Goal: Transaction & Acquisition: Purchase product/service

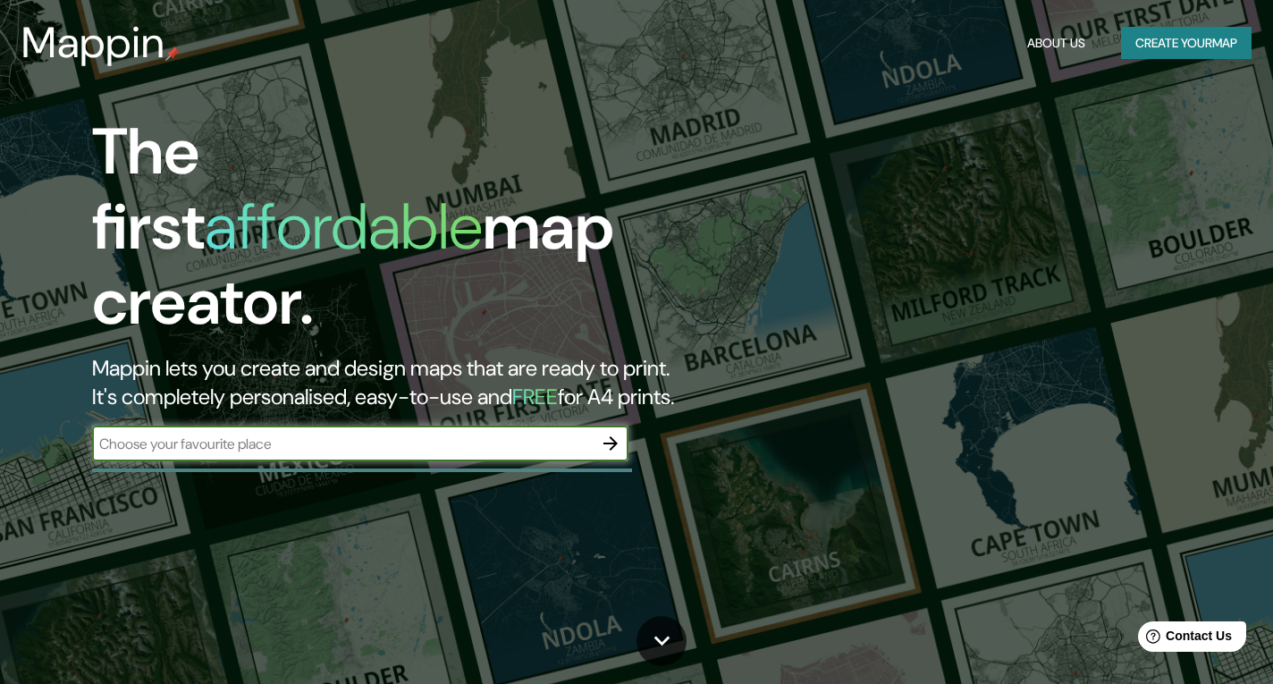
click at [160, 433] on input "text" at bounding box center [342, 443] width 500 height 21
type input "a"
type input "Azpitia, [GEOGRAPHIC_DATA]"
click at [608, 433] on icon "button" at bounding box center [610, 443] width 21 height 21
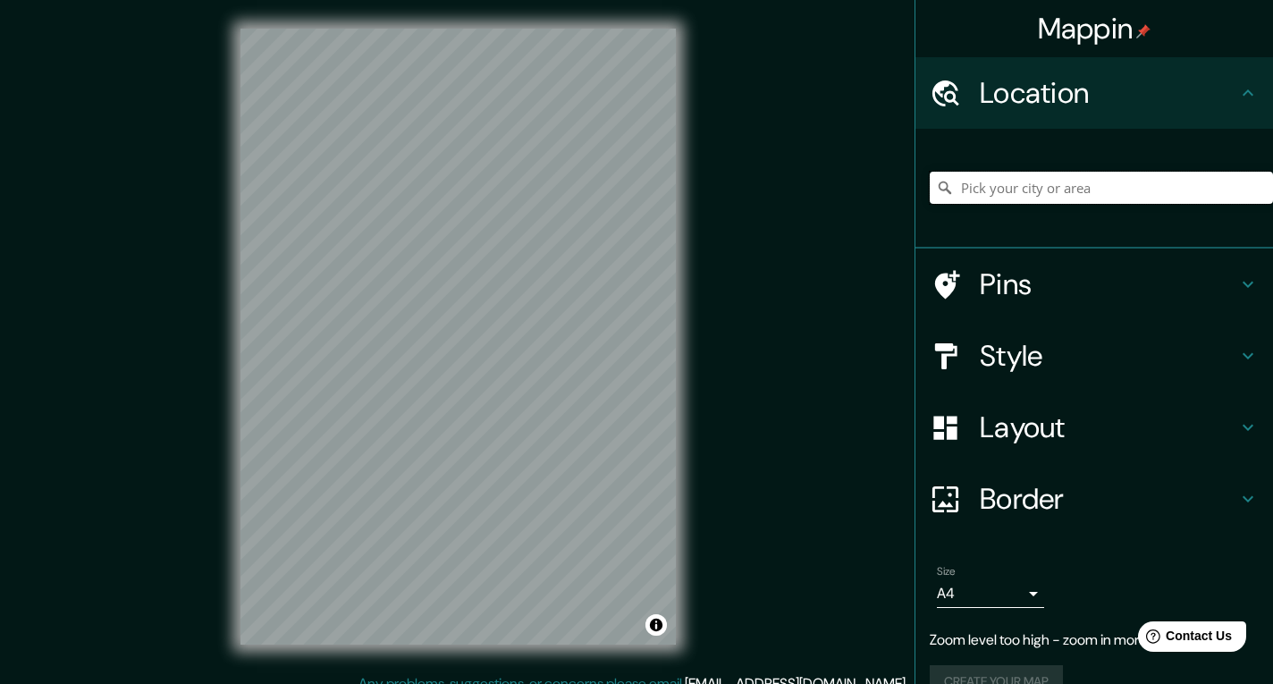
click at [1018, 194] on input "Pick your city or area" at bounding box center [1100, 188] width 343 height 32
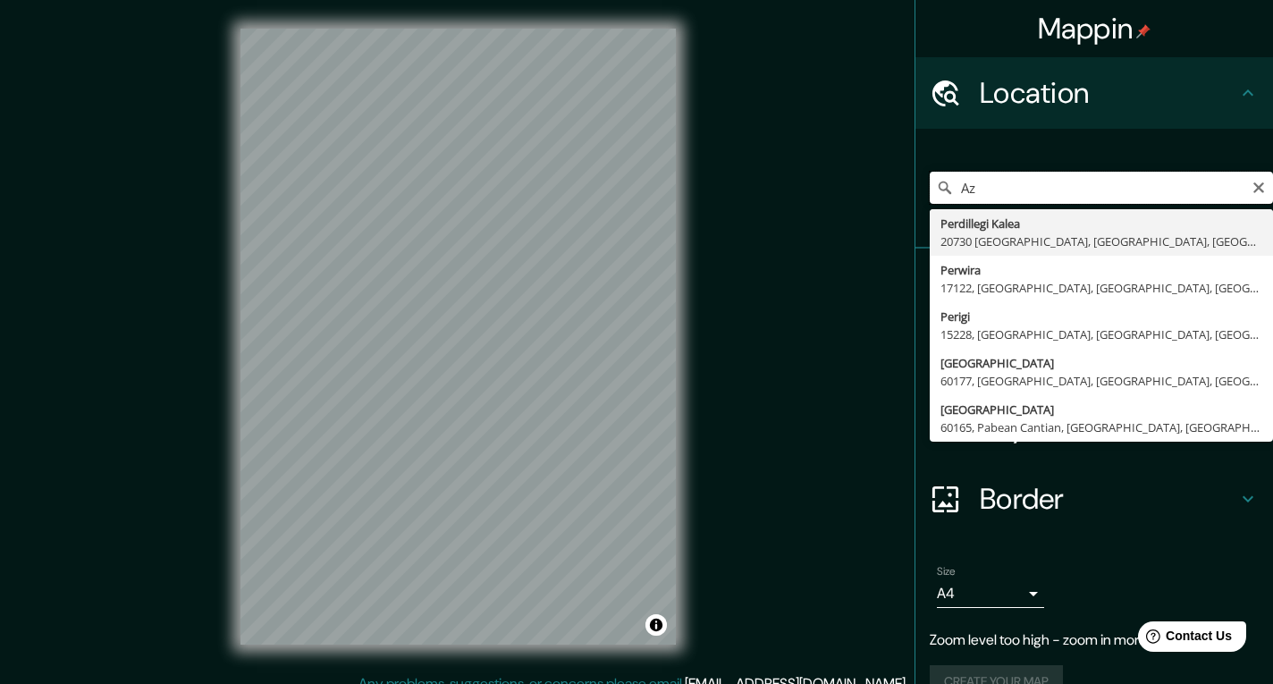
type input "A"
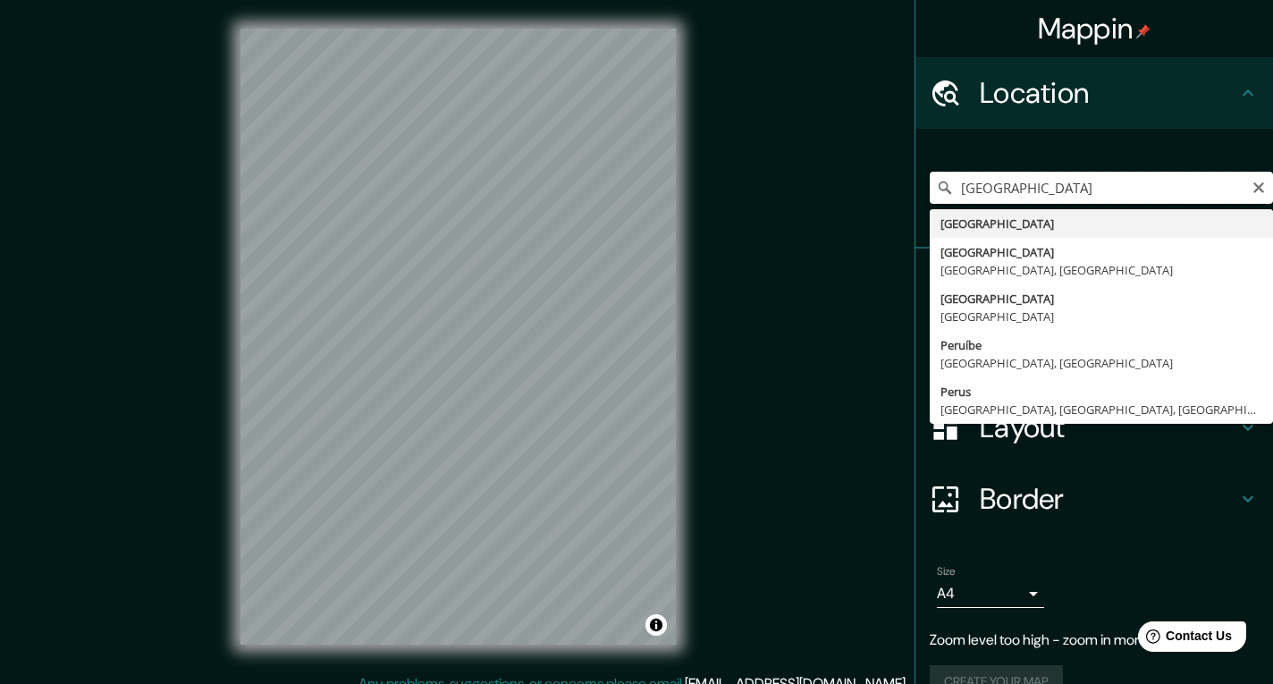
click at [951, 186] on input "[GEOGRAPHIC_DATA]" at bounding box center [1100, 188] width 343 height 32
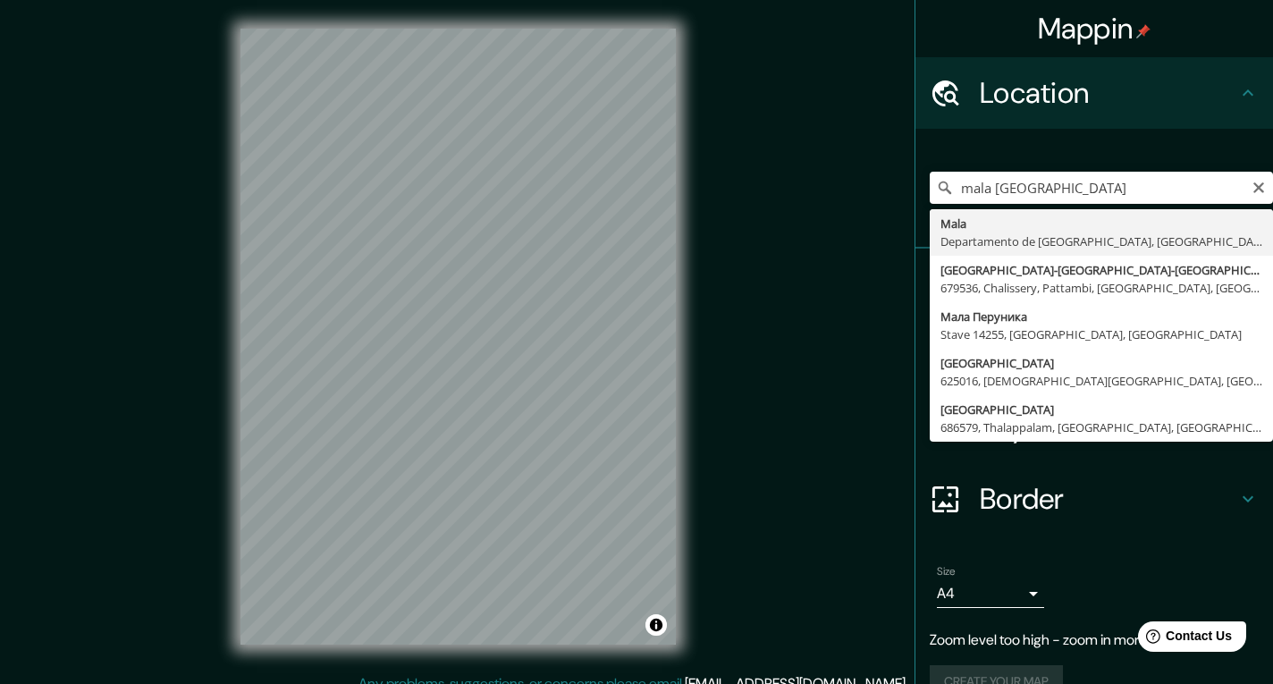
type input "[GEOGRAPHIC_DATA], [GEOGRAPHIC_DATA], [GEOGRAPHIC_DATA]"
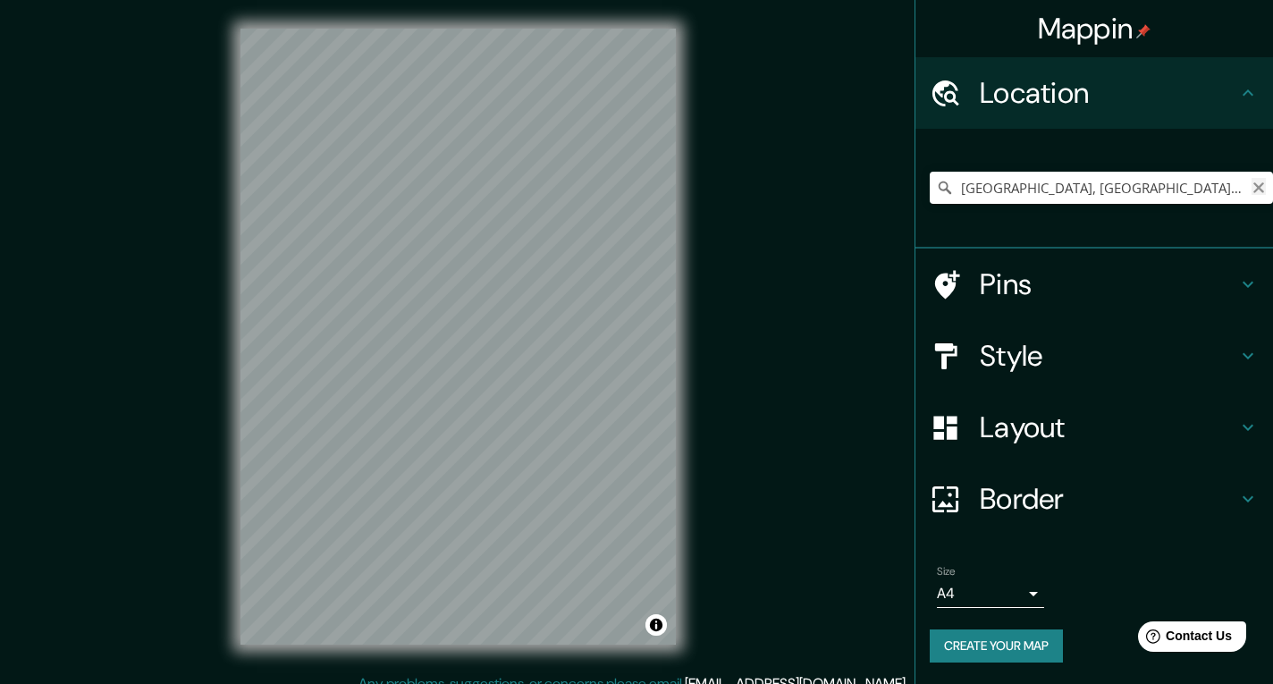
click at [1258, 189] on icon "Clear" at bounding box center [1258, 187] width 11 height 11
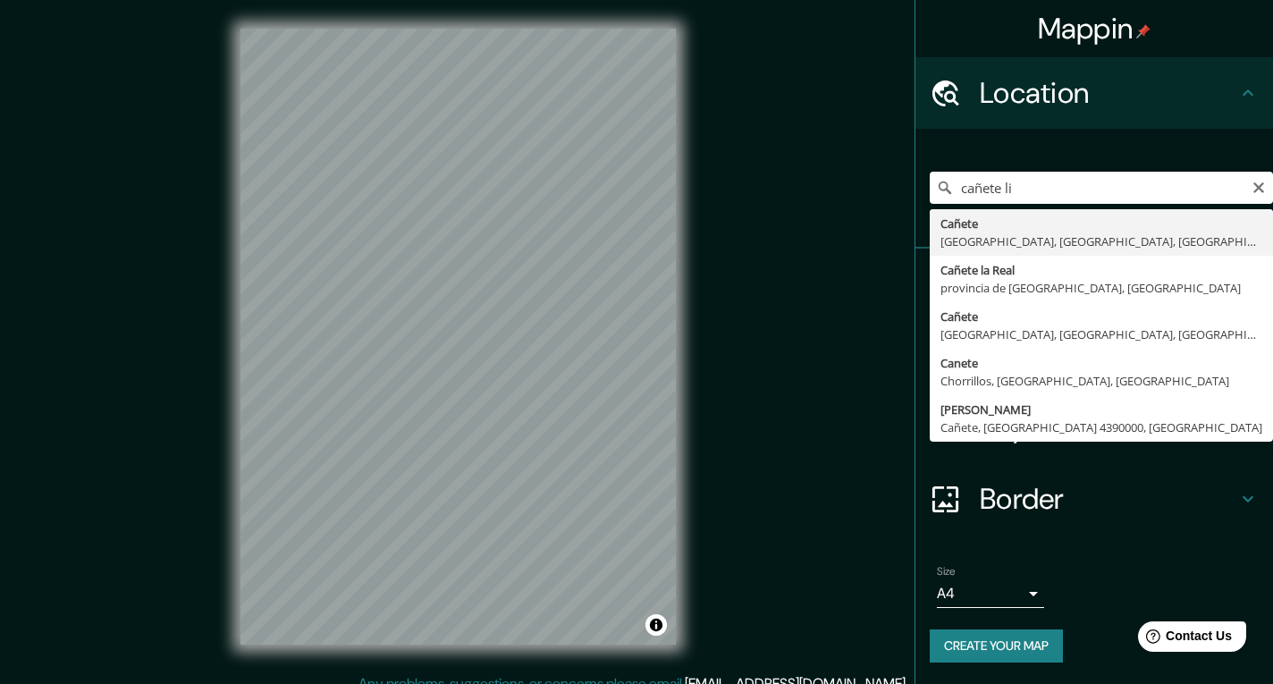
type input "Cañete, [GEOGRAPHIC_DATA], [GEOGRAPHIC_DATA], [GEOGRAPHIC_DATA]"
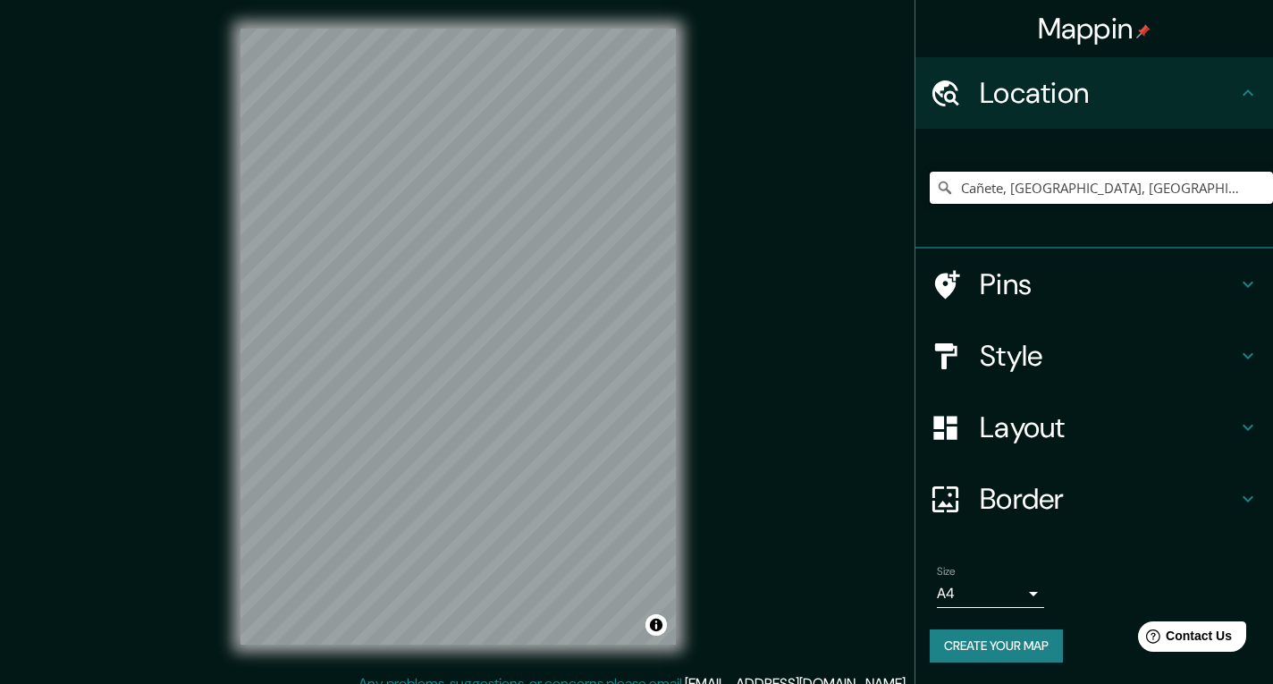
drag, startPoint x: 1200, startPoint y: 185, endPoint x: 855, endPoint y: 185, distance: 345.0
click at [855, 185] on div "Mappin Location [GEOGRAPHIC_DATA], [GEOGRAPHIC_DATA], [GEOGRAPHIC_DATA], [GEOGR…" at bounding box center [636, 351] width 1273 height 702
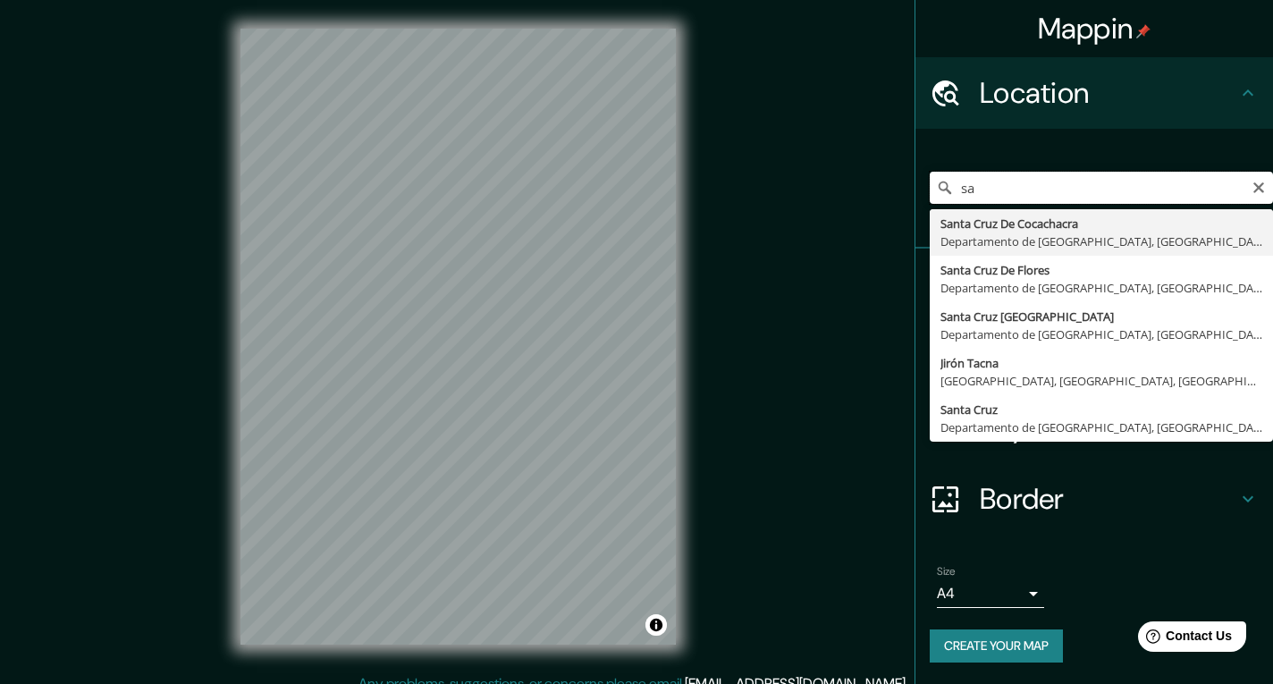
type input "s"
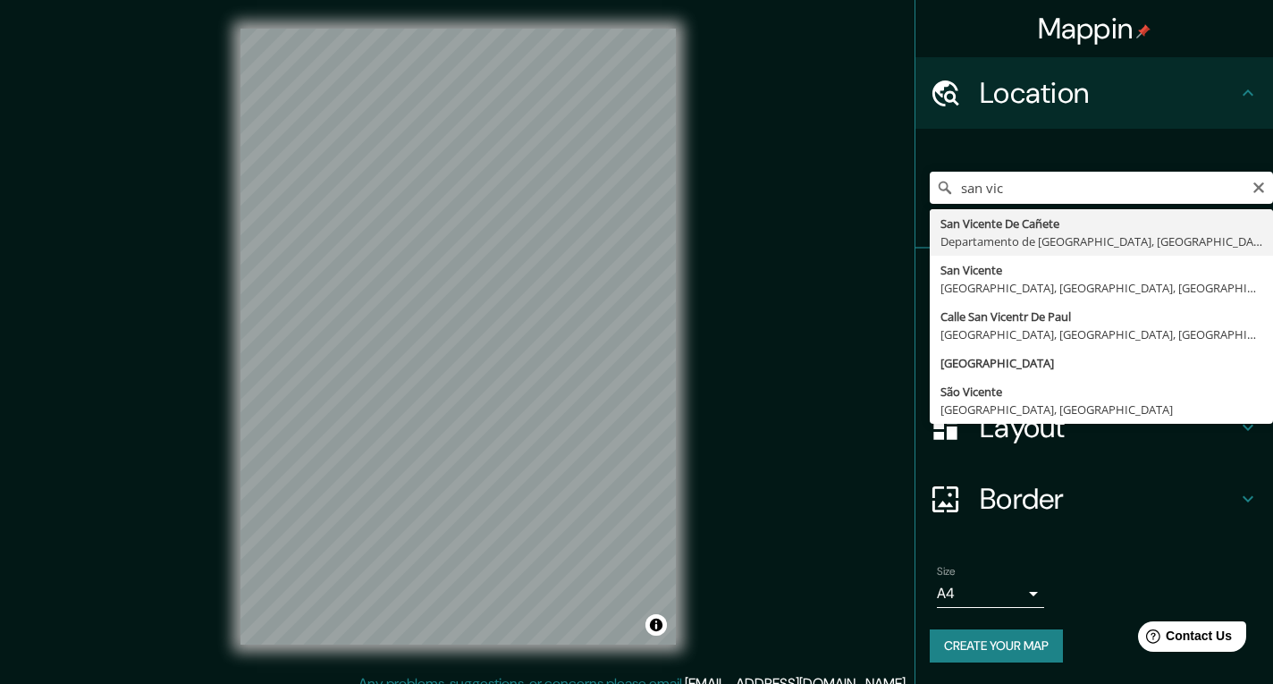
type input "San Vicente De Cañete, [GEOGRAPHIC_DATA], [GEOGRAPHIC_DATA]"
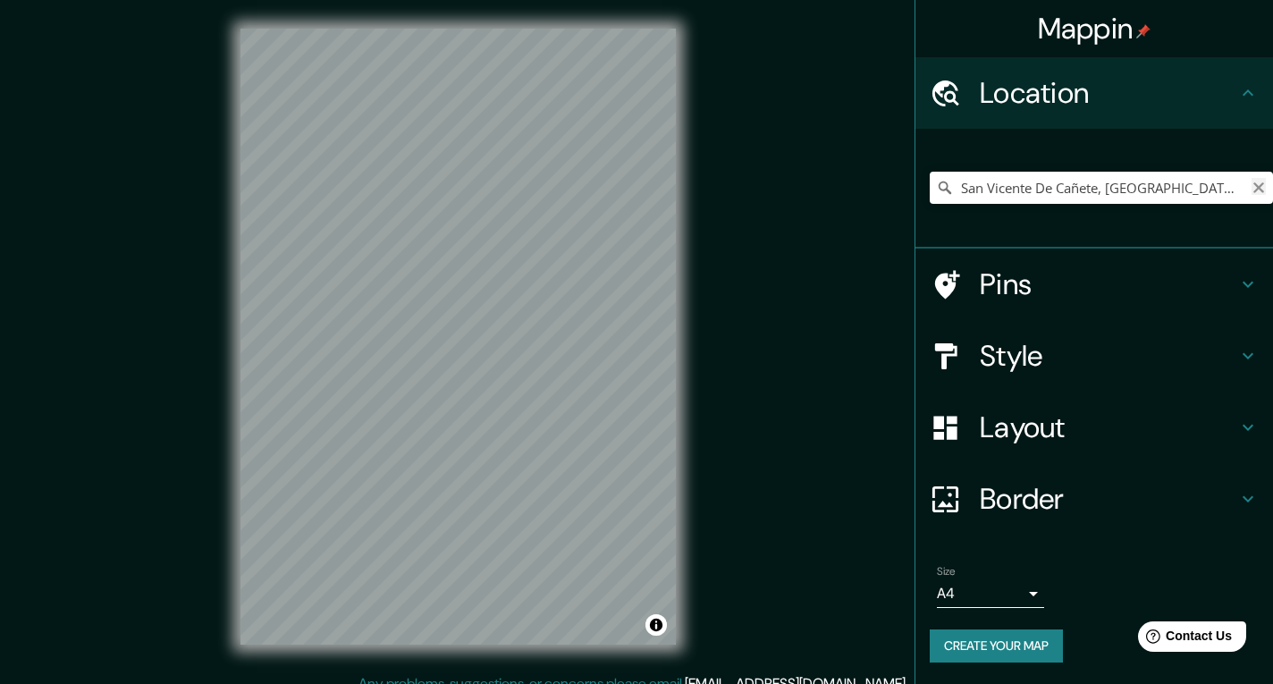
click at [1255, 187] on icon "Clear" at bounding box center [1258, 188] width 14 height 14
type input "Estrada Do Malacacheta, Capanema - [GEOGRAPHIC_DATA], 68704-899, [GEOGRAPHIC_DA…"
click at [1261, 187] on icon "Clear" at bounding box center [1258, 188] width 14 height 14
type input "m"
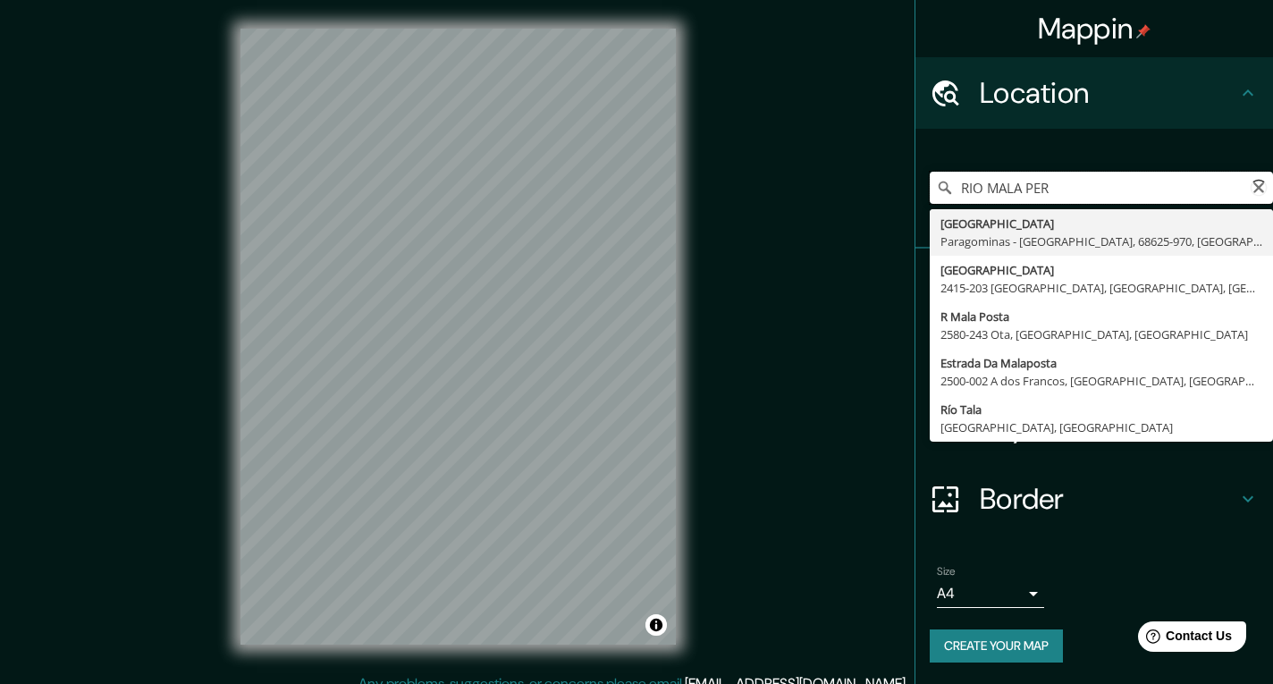
type input "RIO MALA [GEOGRAPHIC_DATA]"
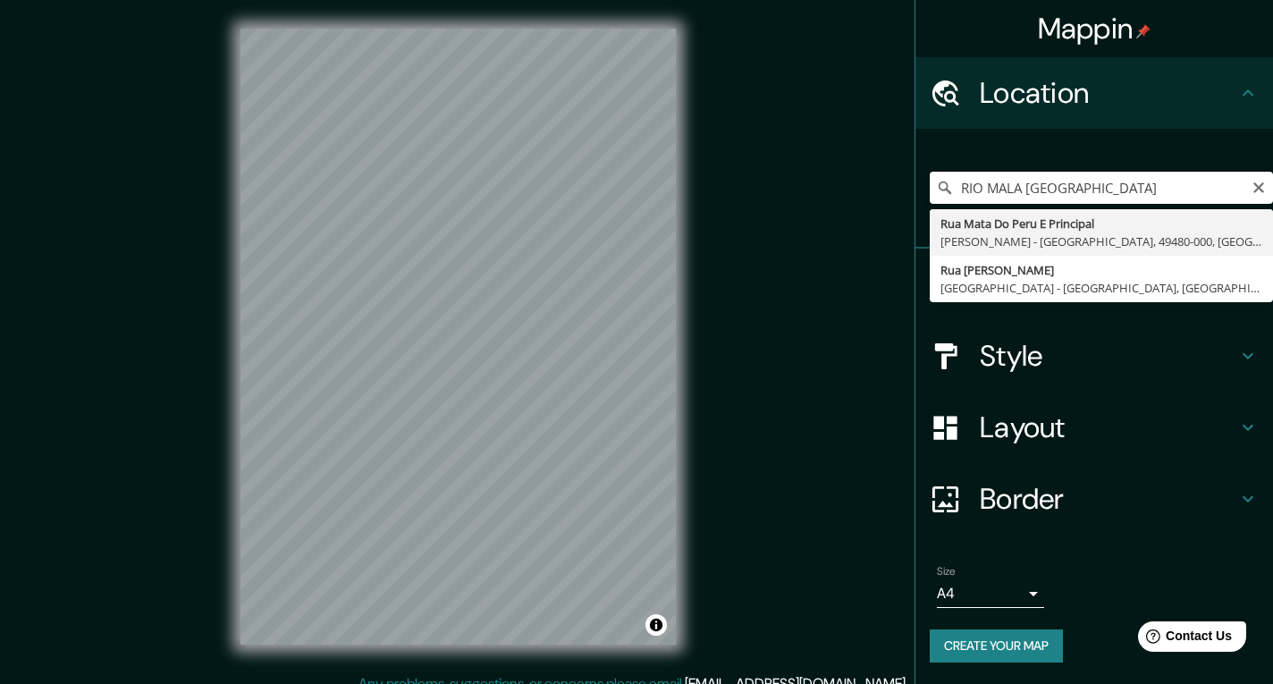
drag, startPoint x: 1081, startPoint y: 184, endPoint x: 912, endPoint y: 195, distance: 169.3
click at [912, 195] on div "Mappin Location [GEOGRAPHIC_DATA] [GEOGRAPHIC_DATA] [GEOGRAPHIC_DATA] [GEOGRAPH…" at bounding box center [636, 351] width 1273 height 702
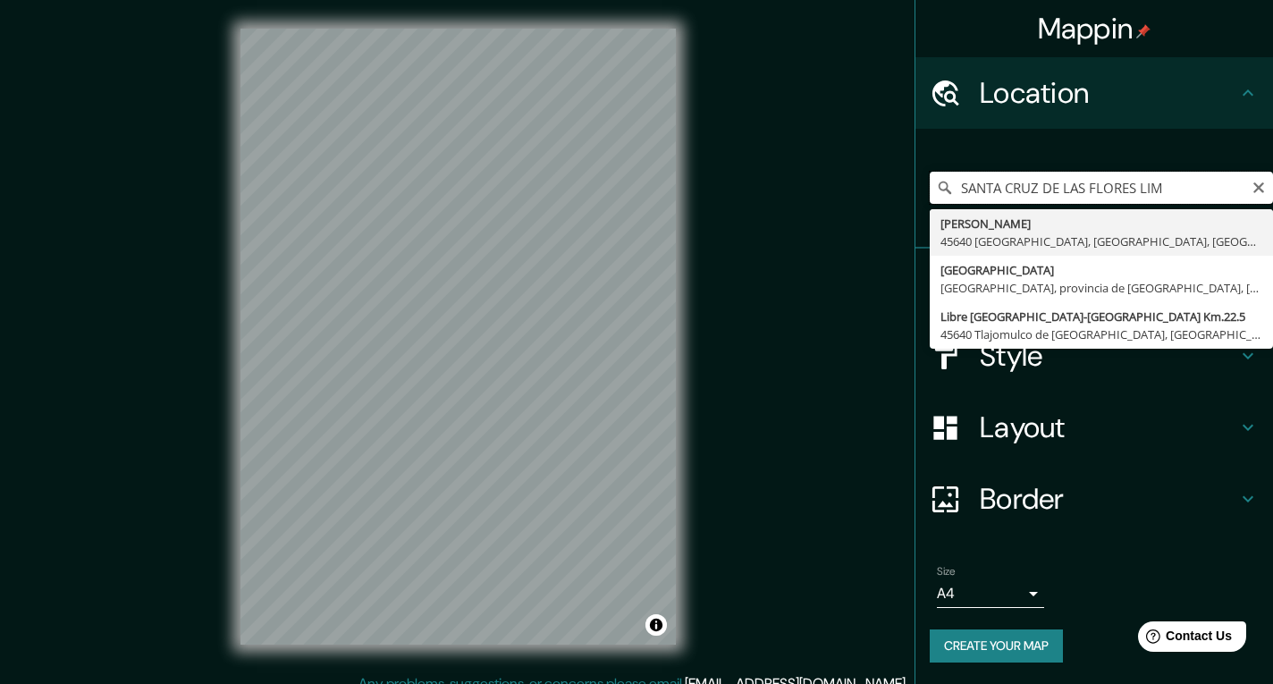
type input "SANTA CRUZ DE LAS FLORES LIMA"
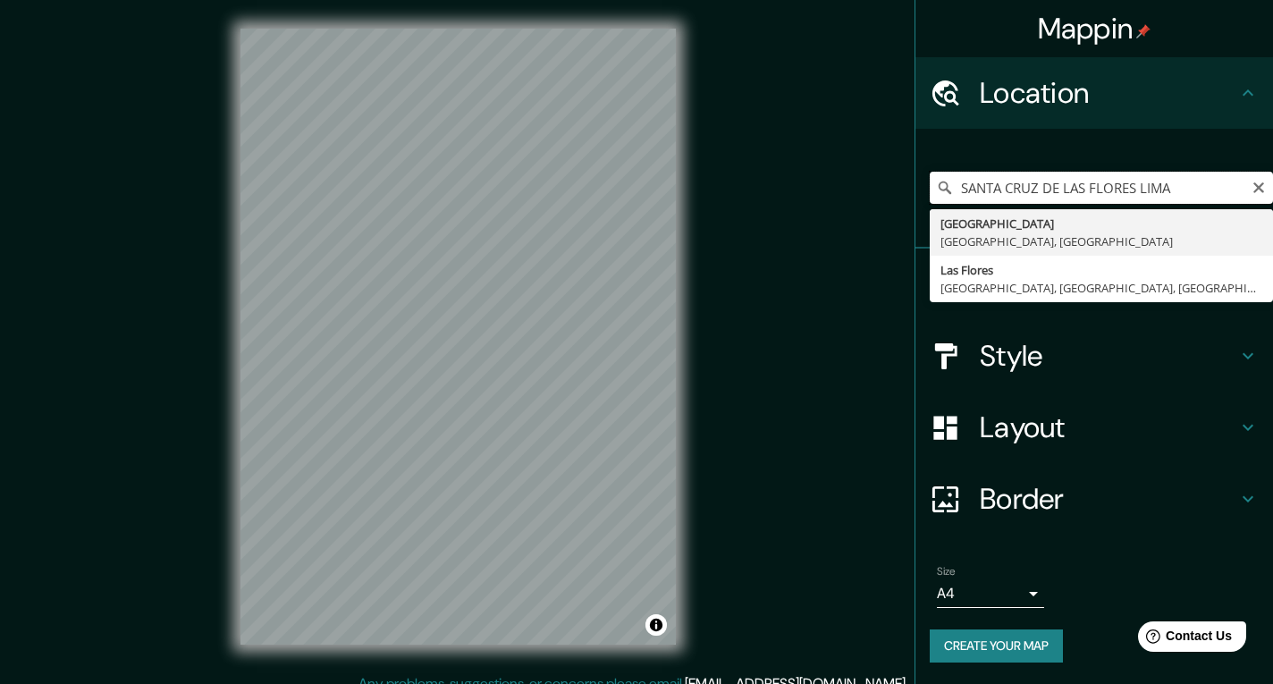
drag, startPoint x: 1190, startPoint y: 184, endPoint x: 953, endPoint y: 206, distance: 237.9
click at [953, 206] on div "[GEOGRAPHIC_DATA] [GEOGRAPHIC_DATA] [GEOGRAPHIC_DATA] [GEOGRAPHIC_DATA], [GEOGR…" at bounding box center [1100, 187] width 343 height 89
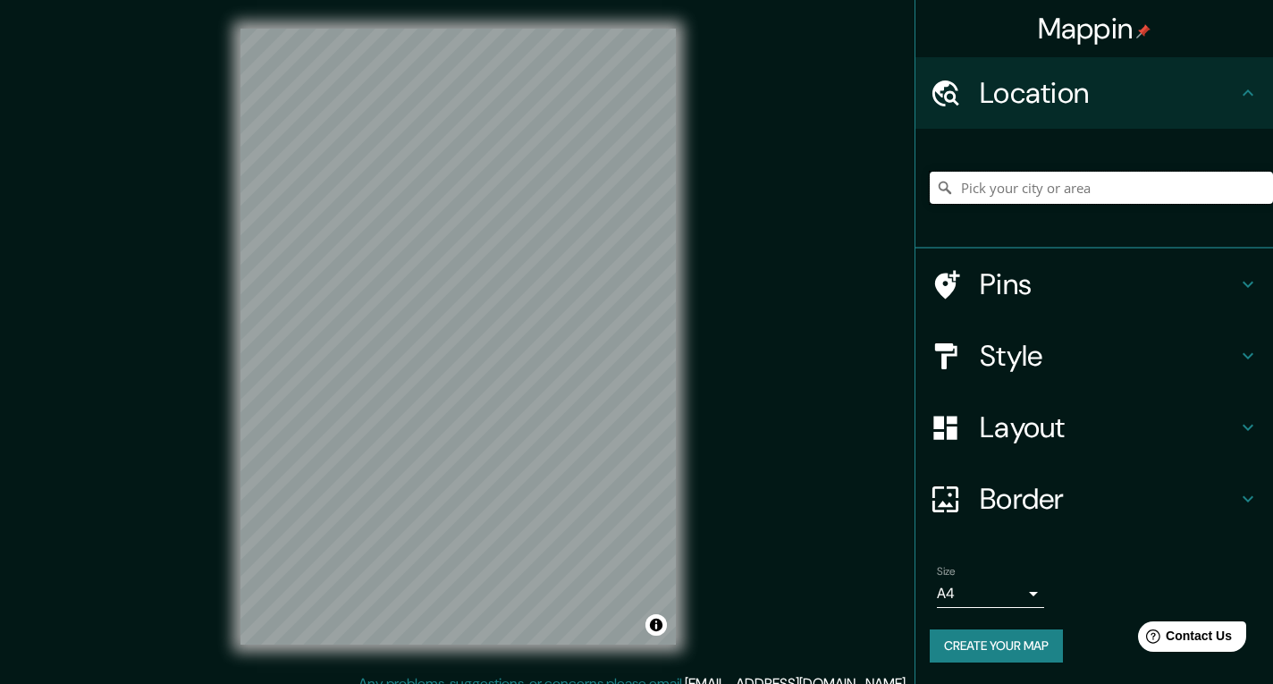
click at [988, 188] on input "Pick your city or area" at bounding box center [1100, 188] width 343 height 32
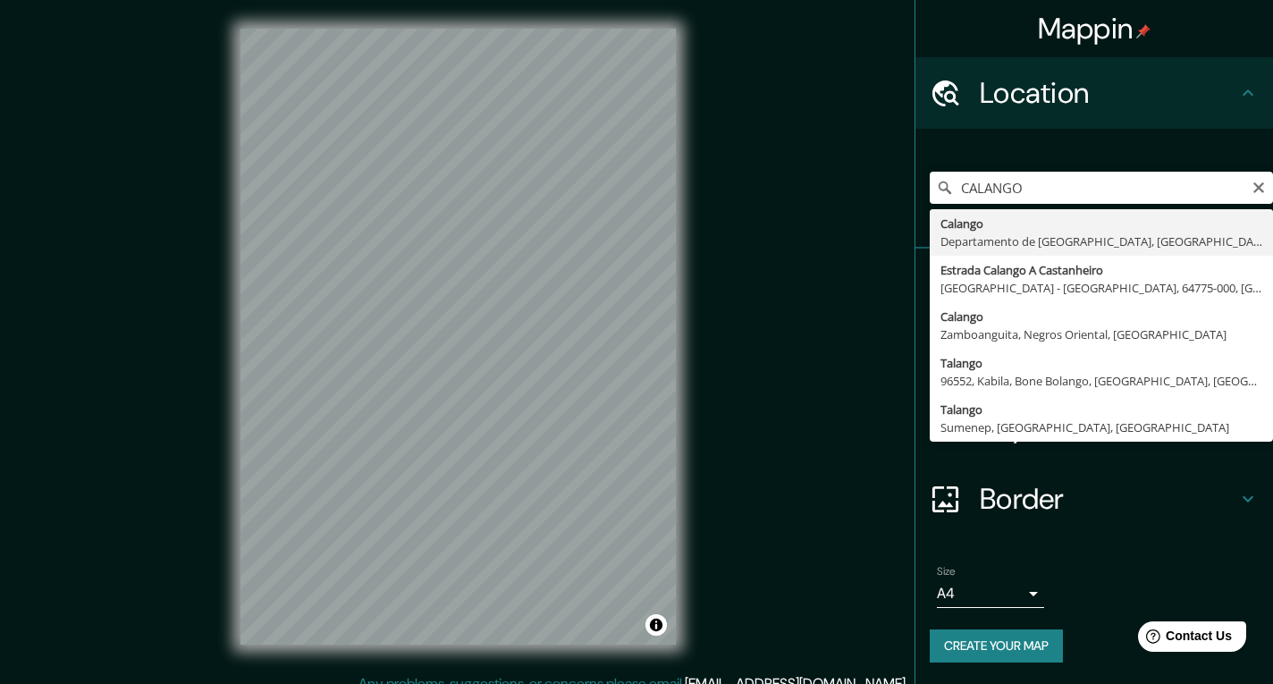
type input "[GEOGRAPHIC_DATA], [GEOGRAPHIC_DATA], [GEOGRAPHIC_DATA]"
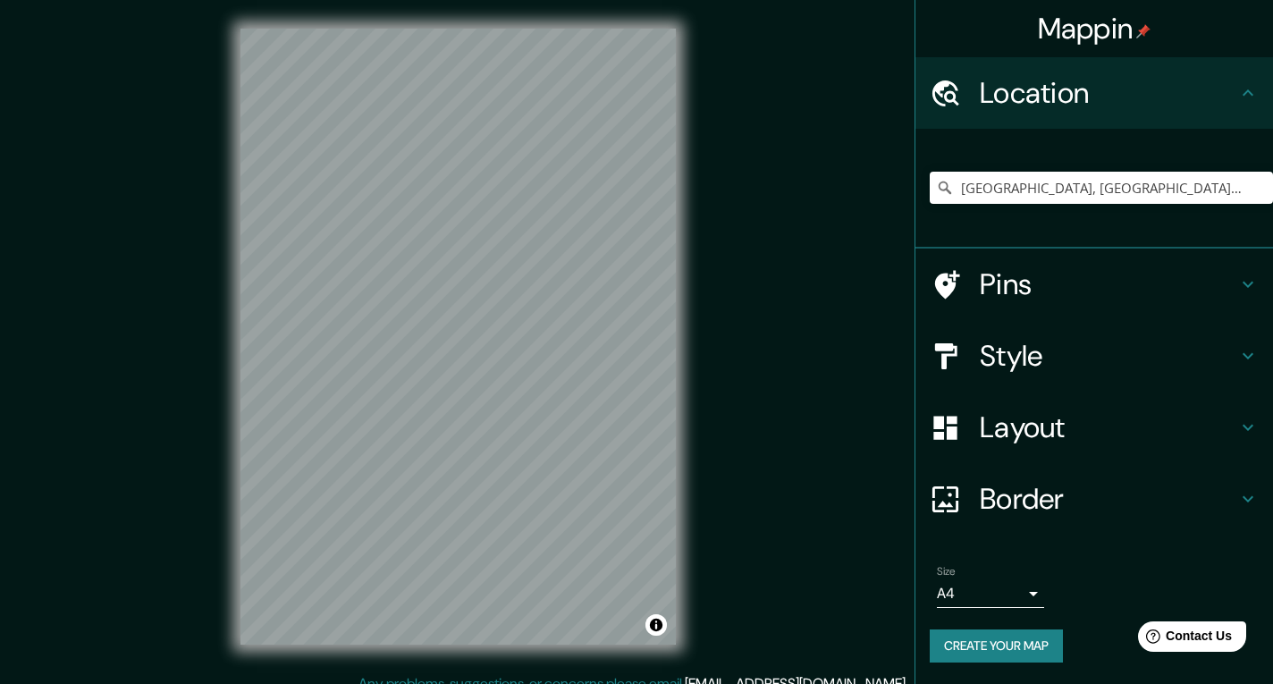
click at [711, 409] on div "Mappin Location [GEOGRAPHIC_DATA], [GEOGRAPHIC_DATA], [GEOGRAPHIC_DATA] Pins St…" at bounding box center [636, 351] width 1273 height 702
click at [980, 298] on h4 "Pins" at bounding box center [1108, 284] width 257 height 36
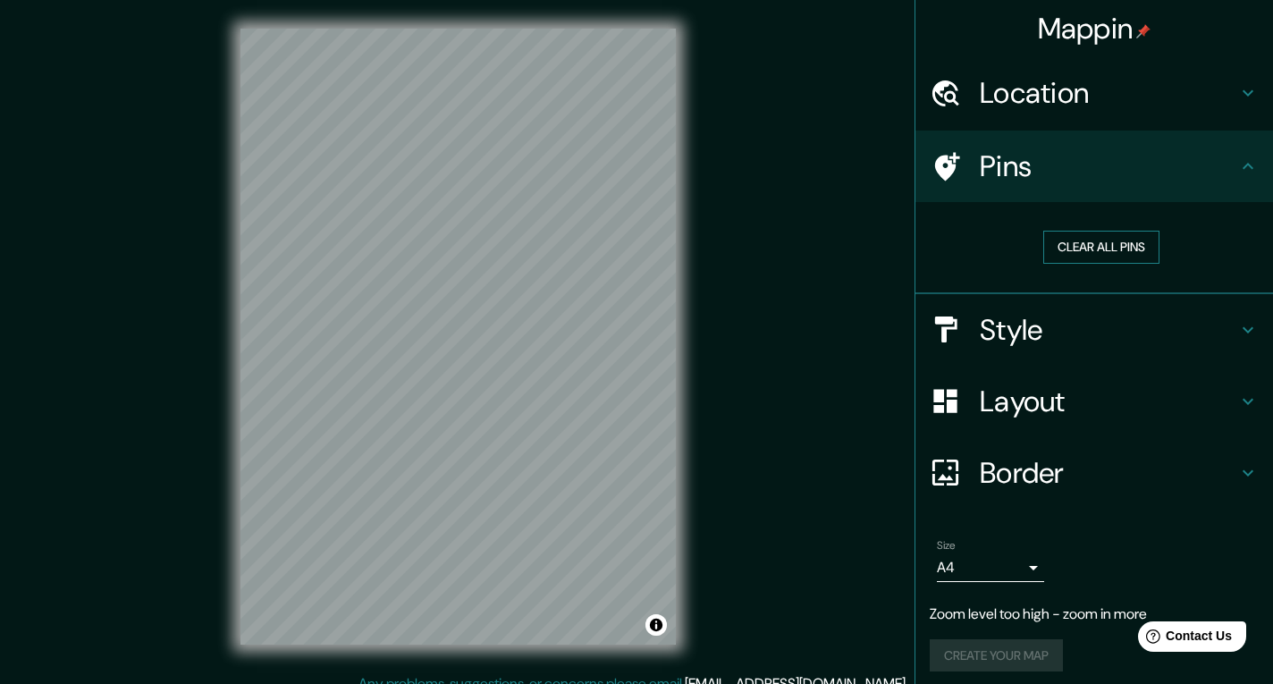
click at [1059, 252] on button "Clear all pins" at bounding box center [1101, 247] width 116 height 33
click at [1049, 334] on h4 "Style" at bounding box center [1108, 330] width 257 height 36
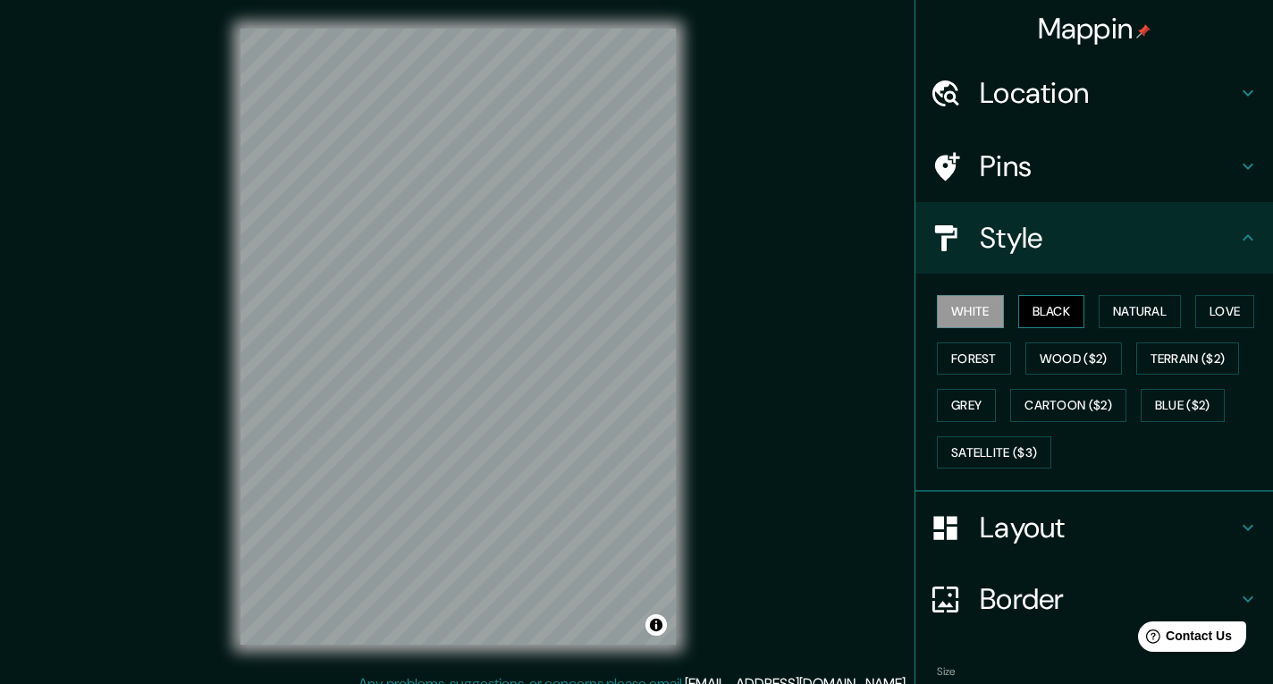
click at [1042, 318] on button "Black" at bounding box center [1051, 311] width 67 height 33
click at [1102, 312] on button "Natural" at bounding box center [1139, 311] width 82 height 33
